Goal: Information Seeking & Learning: Learn about a topic

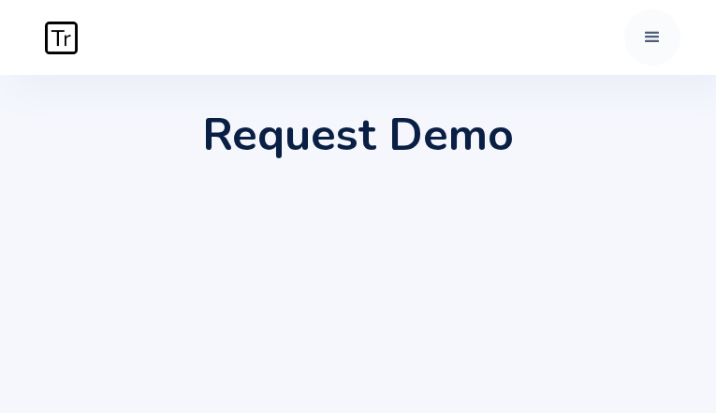
type input "qaszXXiiMLFeai"
type input "ODxaakxmAZl"
type input "inisaxu856@gmail.com"
checkbox Search "false"
checkbox Filtering "false"
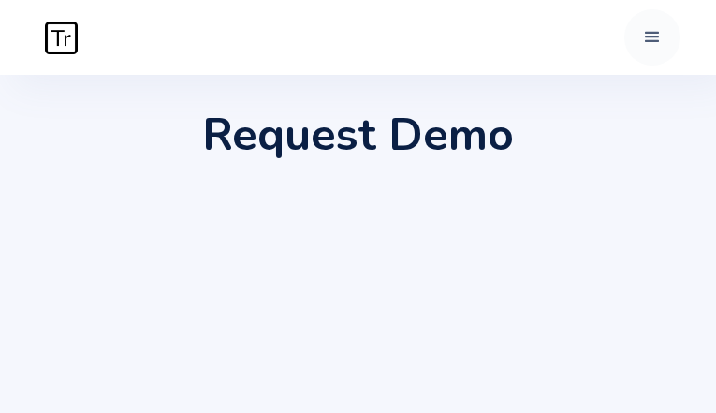
checkbox Search "true"
checkbox Tracing "true"
checkbox Counting "false"
checkbox Filtering "true"
checkbox Order "false"
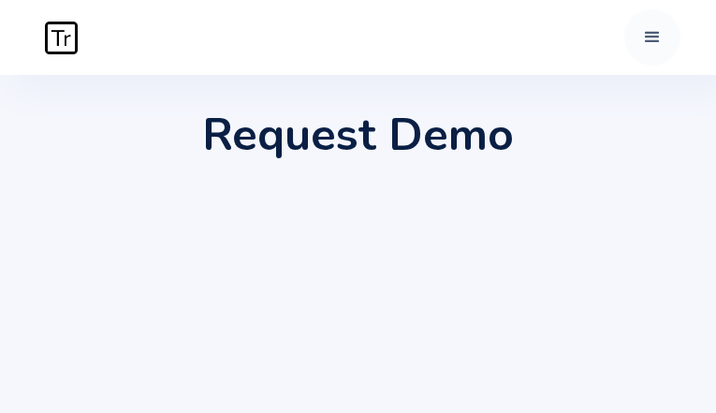
checkbox Counting "true"
checkbox Anonymization "false"
checkbox Order "true"
checkbox Anonymization "true"
checkbox Order "false"
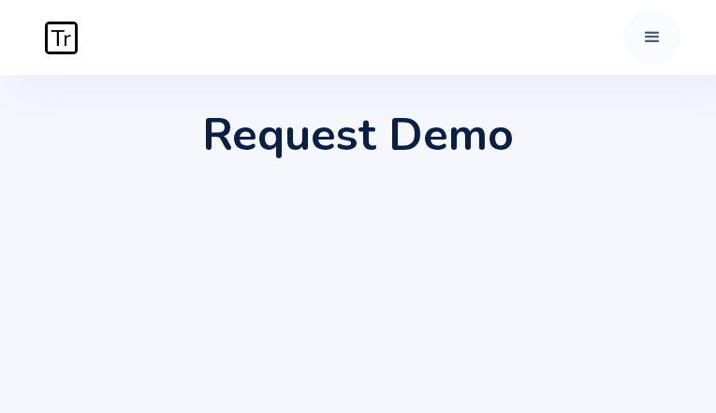
checkbox Search "false"
checkbox Anonymization "false"
checkbox Filtering "false"
checkbox Tracing "false"
checkbox Counting "false"
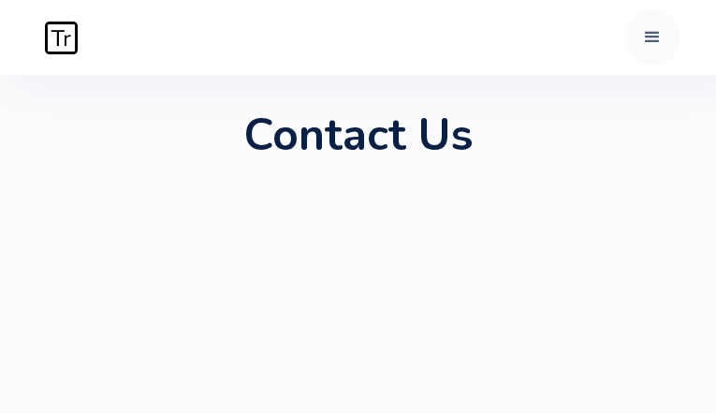
type input "FciTIHAUYneD"
type input "aYkjnWnYRsbOuyUL"
type input "inisaxu856@gmail.com"
